Goal: Navigation & Orientation: Find specific page/section

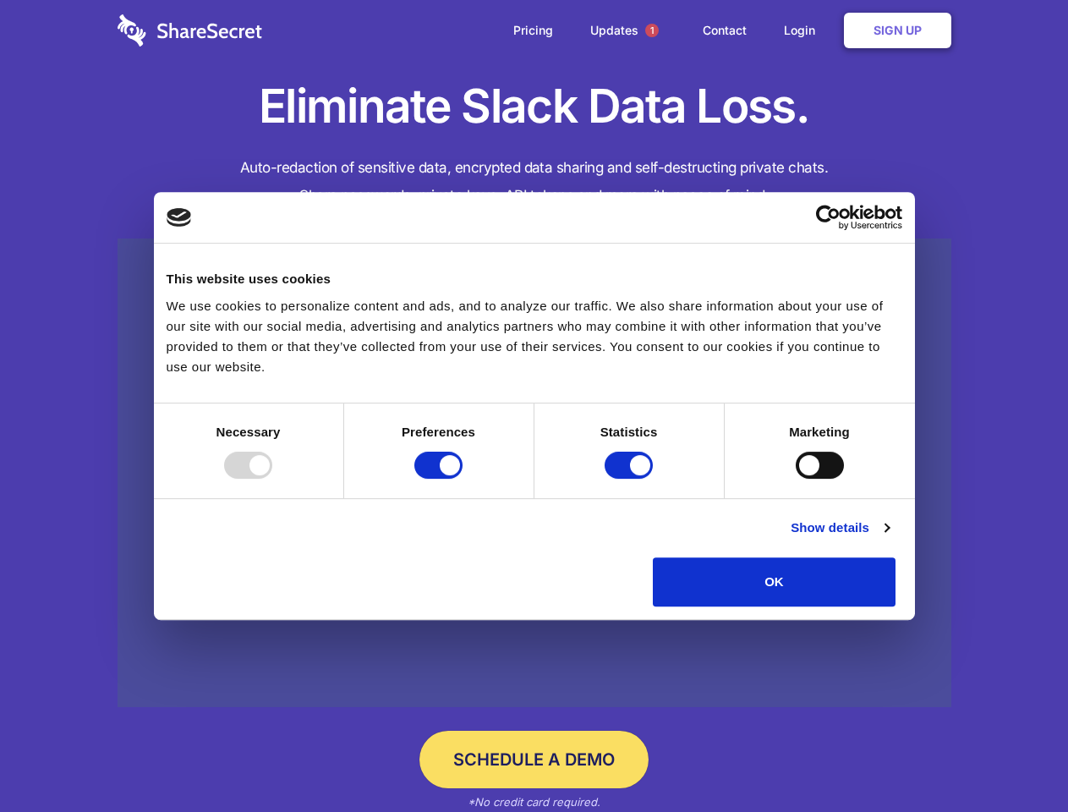
click at [272, 479] on div at bounding box center [248, 464] width 48 height 27
click at [462, 479] on input "Preferences" at bounding box center [438, 464] width 48 height 27
checkbox input "false"
click at [631, 479] on input "Statistics" at bounding box center [628, 464] width 48 height 27
checkbox input "false"
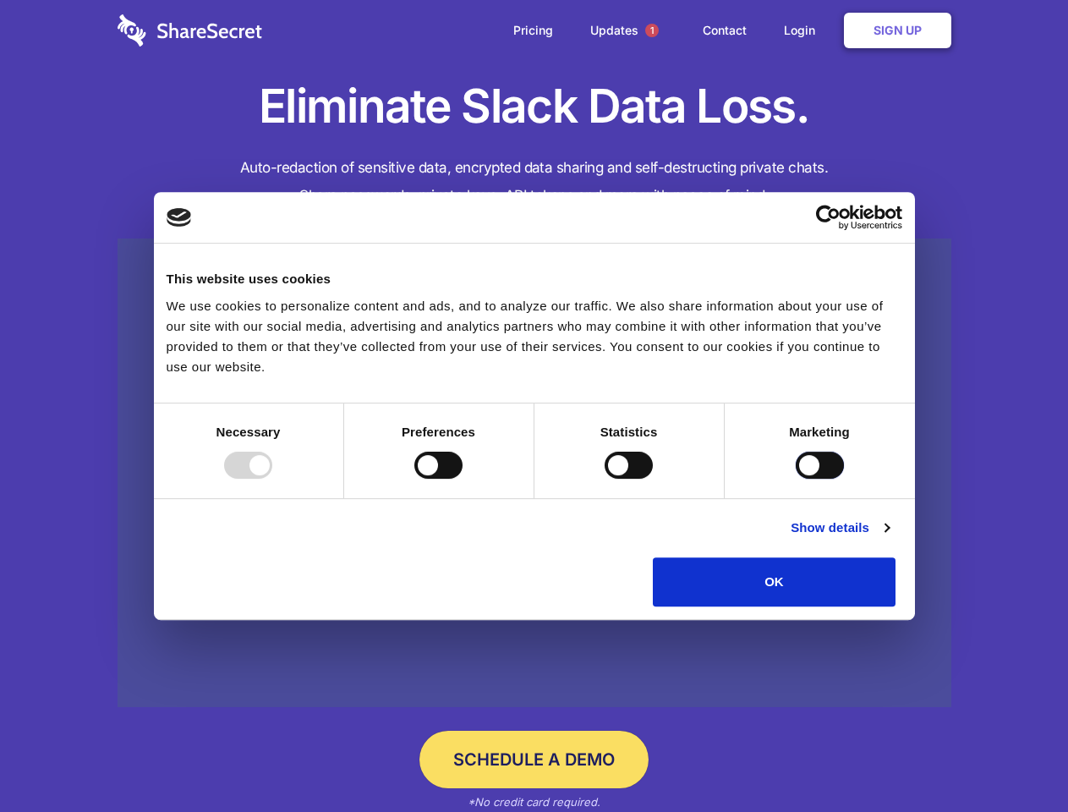
click at [796, 479] on input "Marketing" at bounding box center [820, 464] width 48 height 27
checkbox input "true"
click at [889, 538] on link "Show details" at bounding box center [839, 527] width 98 height 20
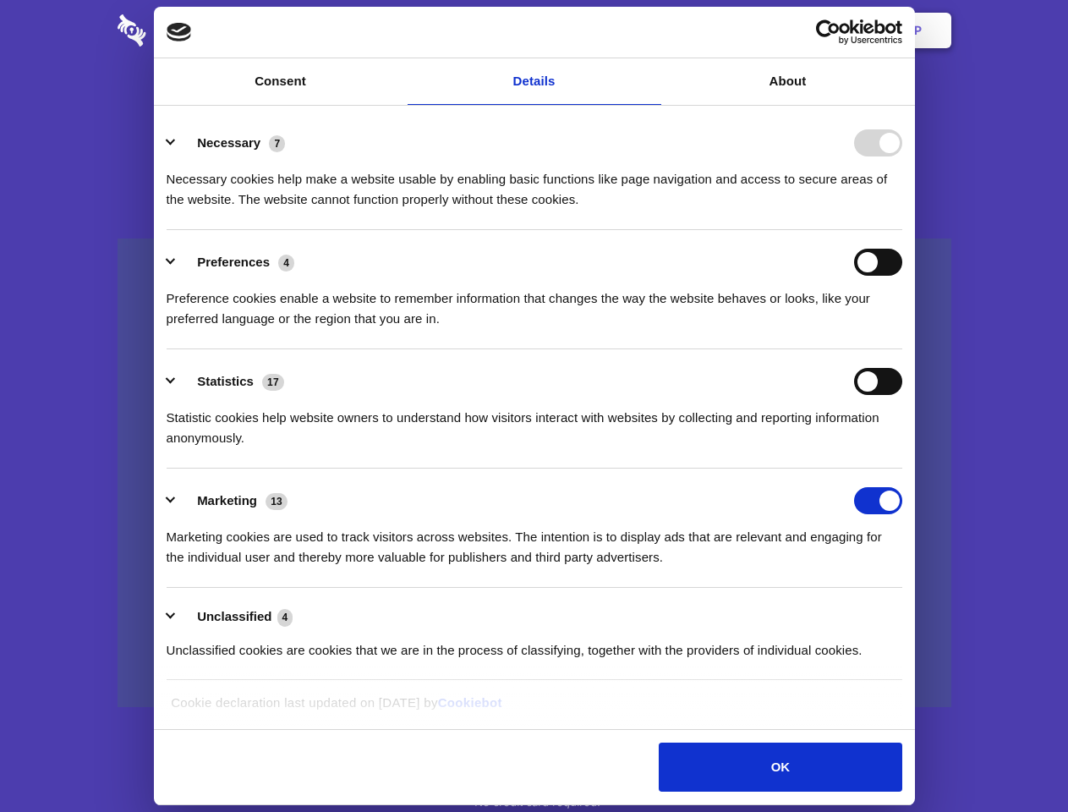
click at [902, 230] on li "Necessary 7 Necessary cookies help make a website usable by enabling basic func…" at bounding box center [535, 170] width 736 height 119
click at [651, 30] on span "1" at bounding box center [652, 31] width 14 height 14
